Goal: Transaction & Acquisition: Book appointment/travel/reservation

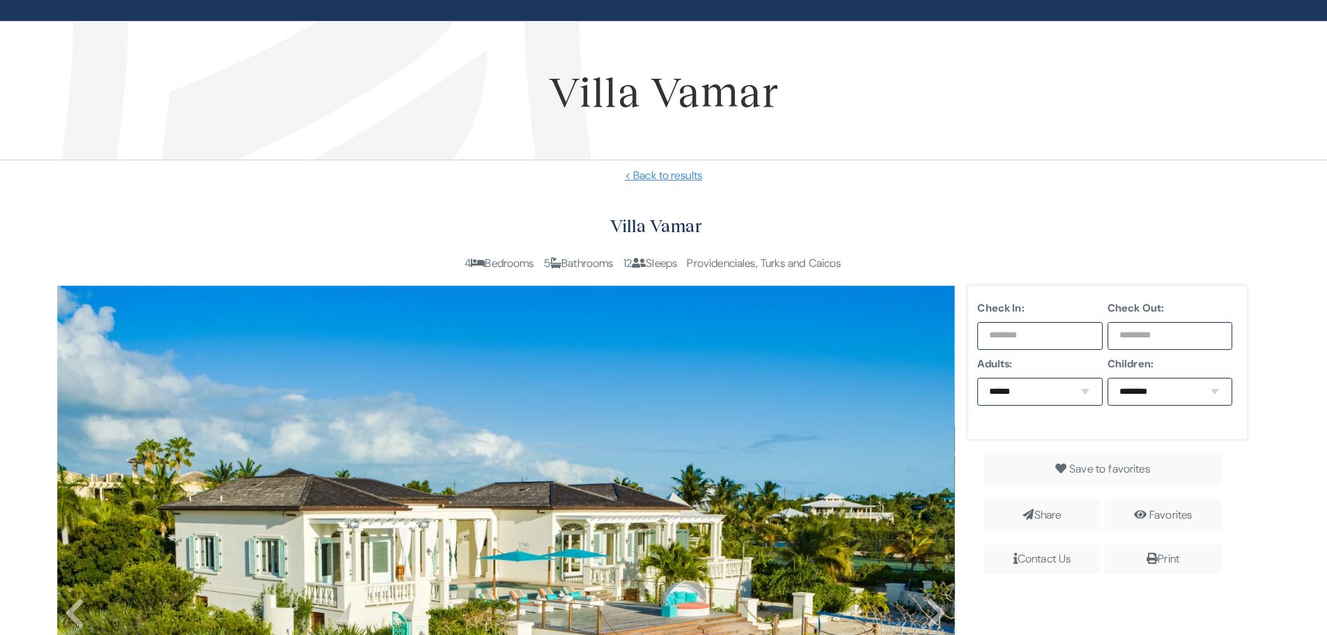
scroll to position [70, 0]
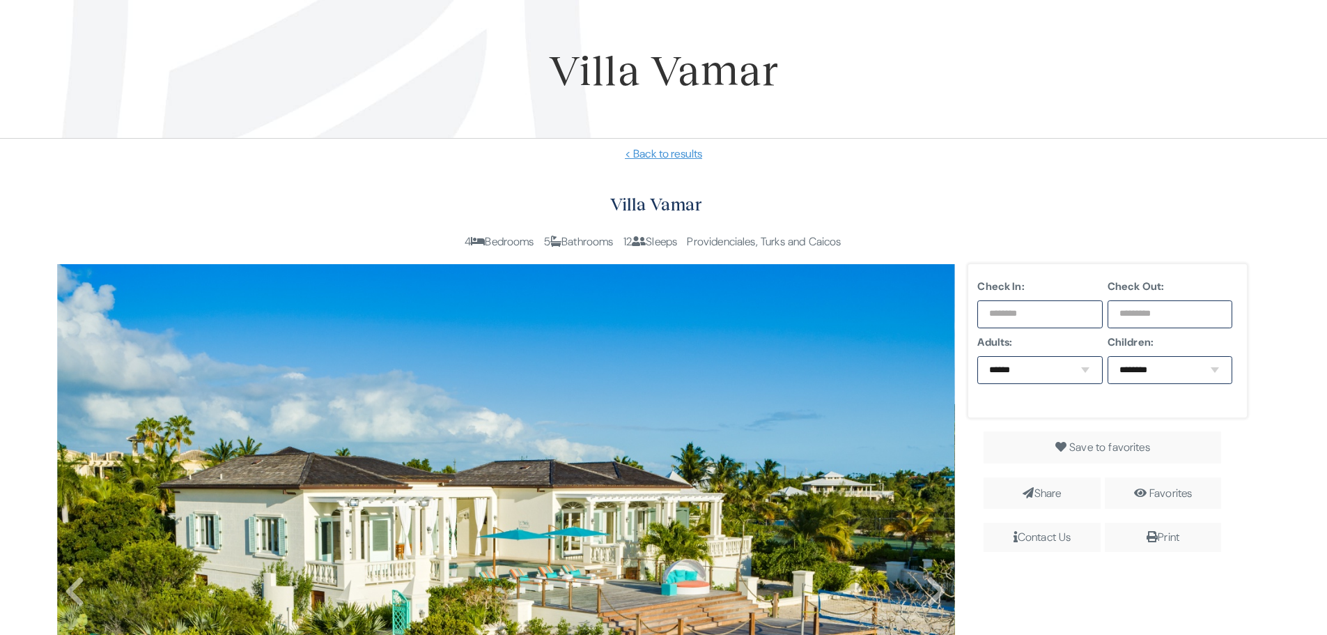
click at [984, 332] on div "Check In:" at bounding box center [1040, 306] width 130 height 56
click at [1052, 320] on input "text" at bounding box center [1039, 314] width 125 height 28
click at [1149, 344] on span "Next" at bounding box center [1146, 343] width 11 height 11
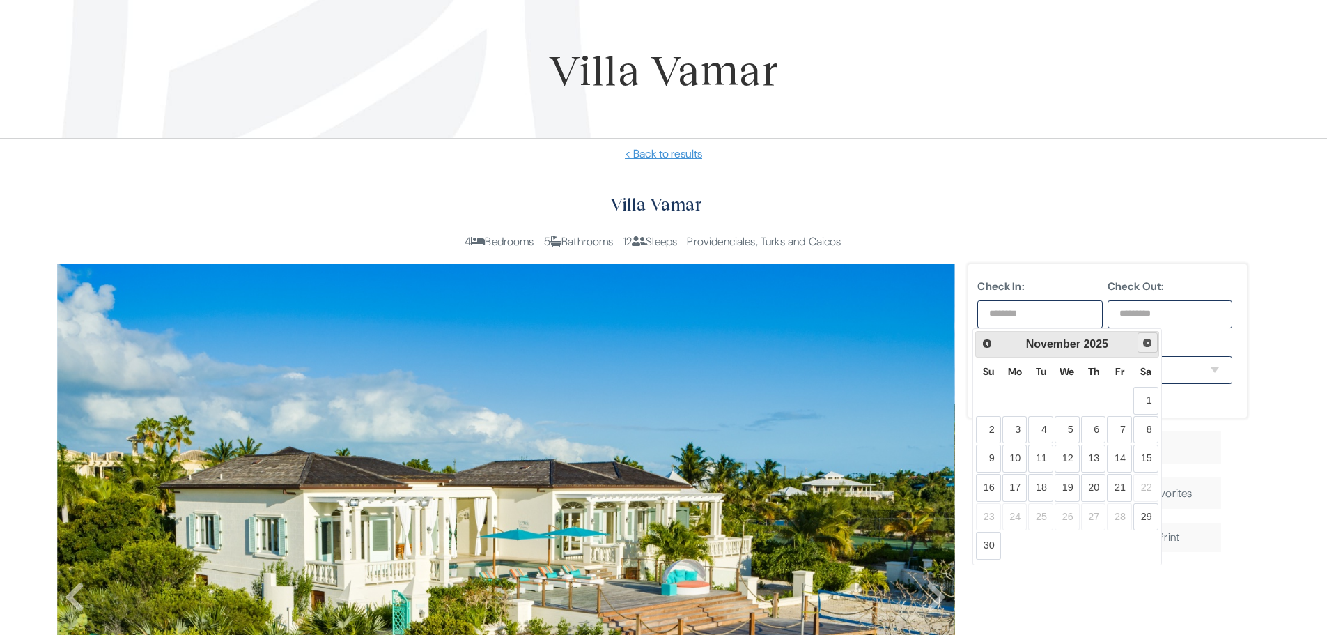
click at [1150, 344] on span "Next" at bounding box center [1147, 342] width 11 height 11
click at [1071, 410] on link "3" at bounding box center [1067, 401] width 25 height 28
type input "**********"
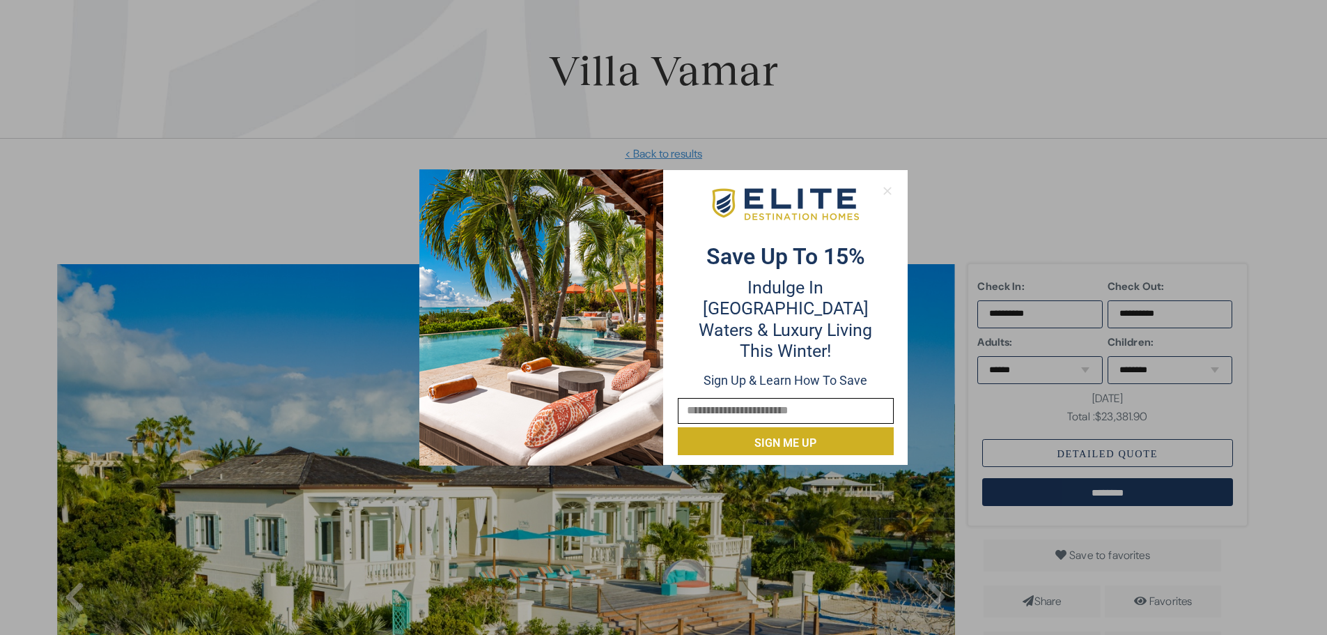
click at [887, 191] on icon at bounding box center [887, 191] width 8 height 8
